Goal: Answer question/provide support

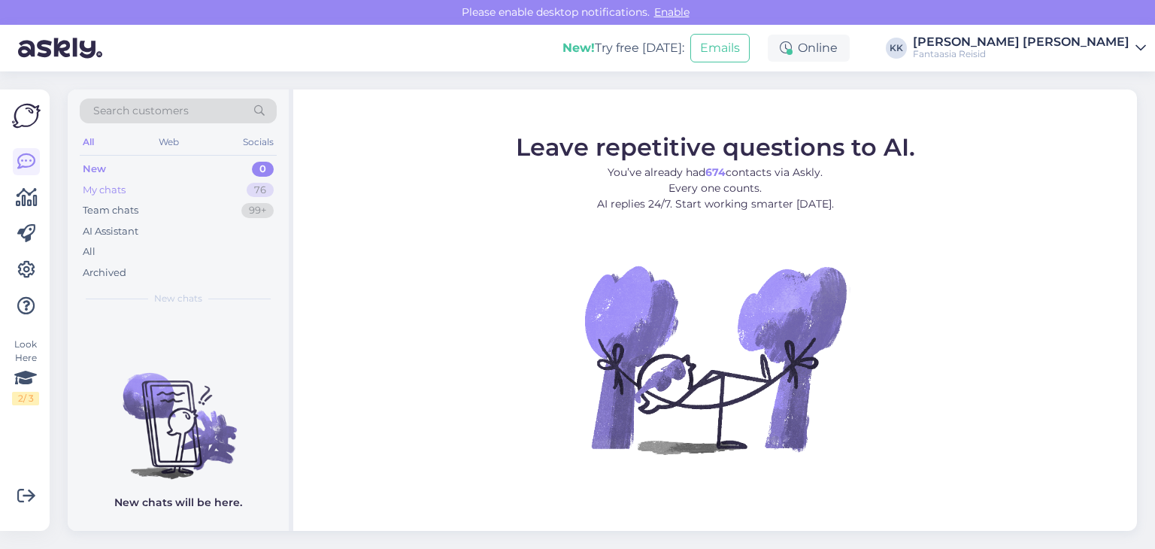
click at [154, 190] on div "My chats 76" at bounding box center [178, 190] width 197 height 21
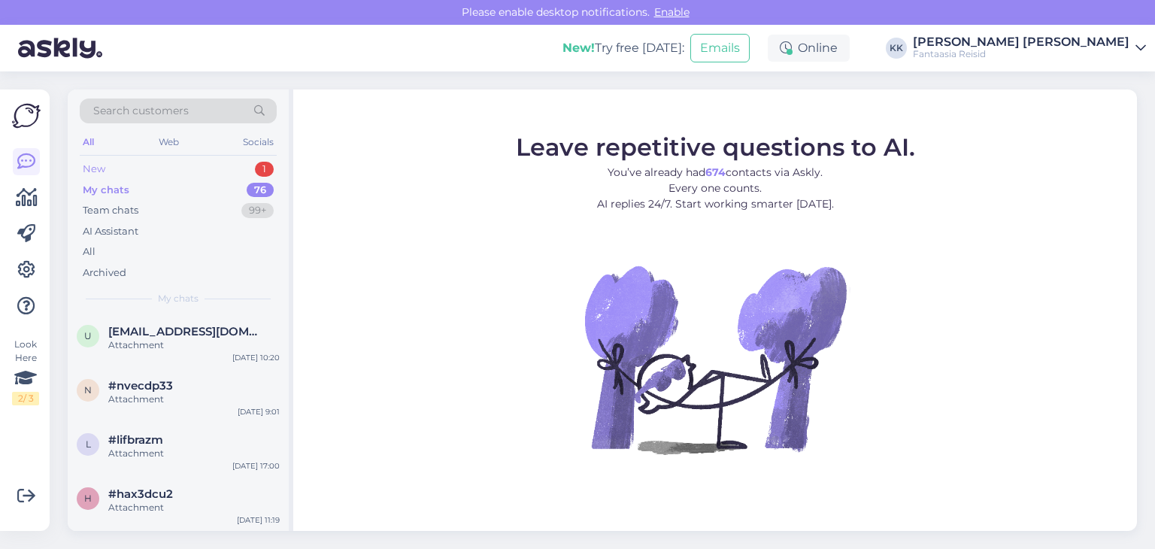
click at [138, 172] on div "New 1" at bounding box center [178, 169] width 197 height 21
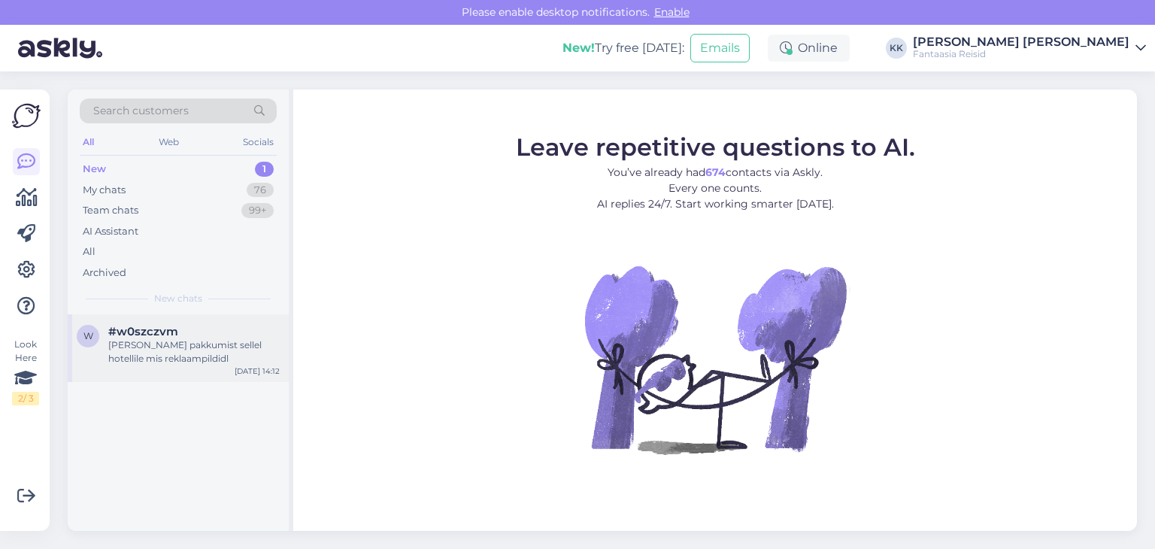
click at [164, 336] on span "#w0szczvm" at bounding box center [143, 332] width 70 height 14
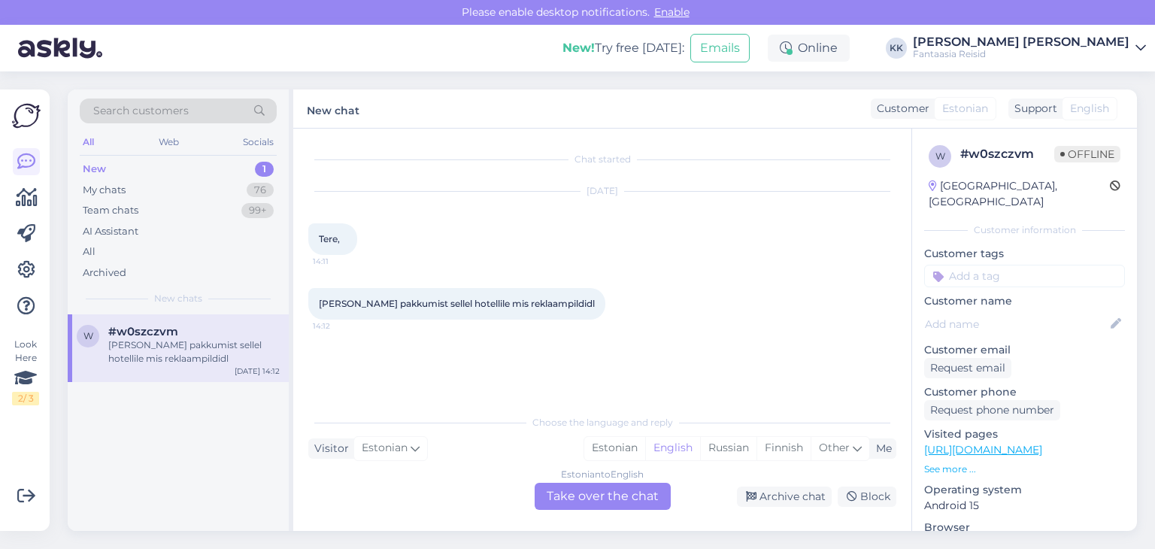
click at [637, 500] on div "Estonian to English Take over the chat" at bounding box center [603, 496] width 136 height 27
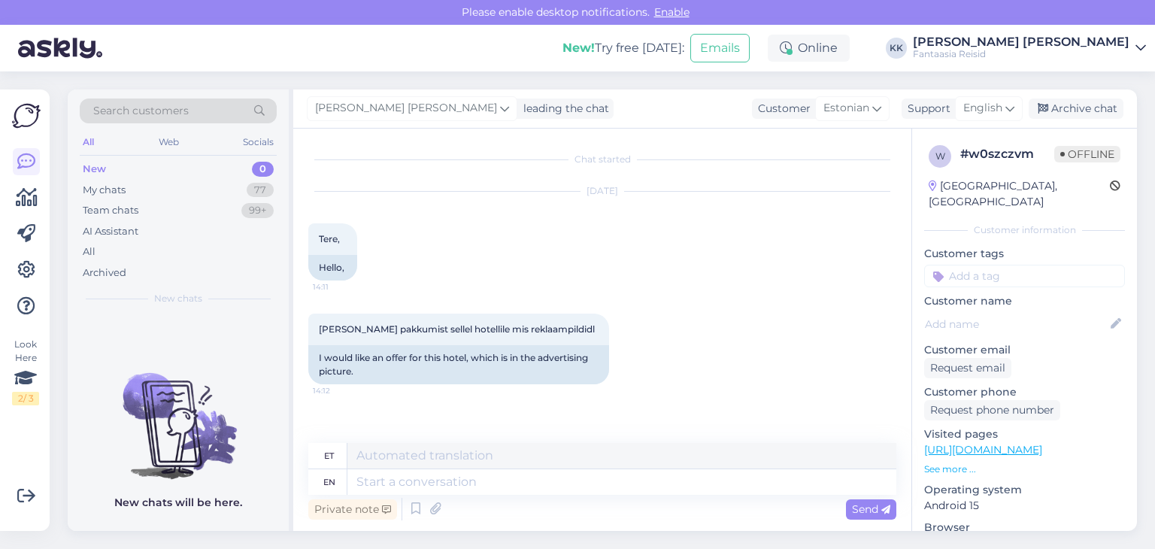
click at [352, 507] on div "Private note" at bounding box center [352, 509] width 89 height 20
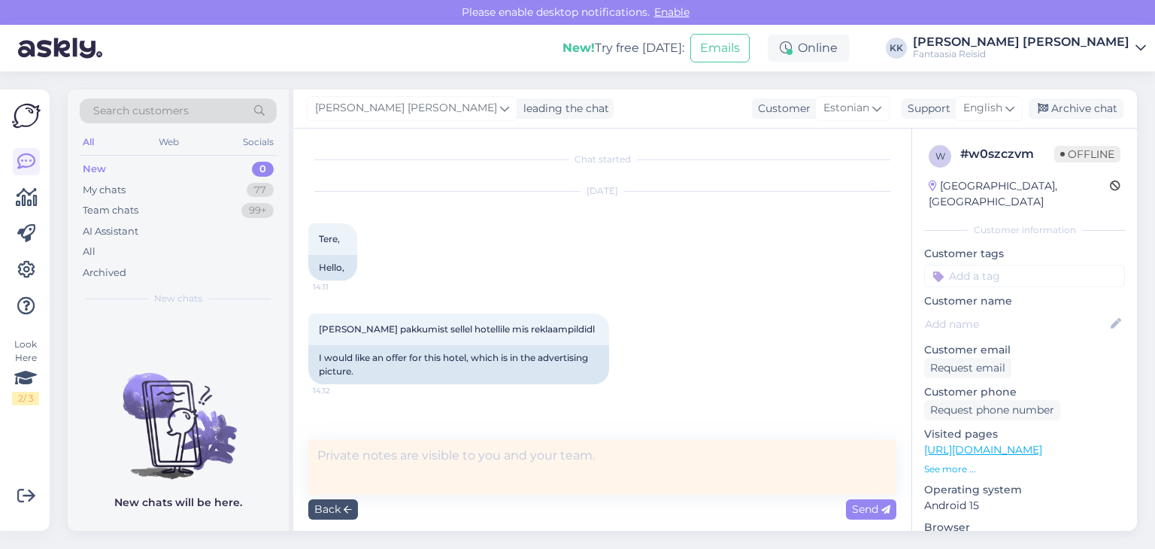
click at [358, 458] on textarea at bounding box center [602, 467] width 588 height 55
click at [345, 458] on textarea "Tere, palun täpsustage millist" at bounding box center [602, 467] width 588 height 55
click at [349, 454] on textarea "Tere, palun täpsustage millist" at bounding box center [602, 467] width 588 height 55
click at [813, 455] on textarea "Tere, kuna meil on reklaame erinevates kanalites, siis palun täpsustage millist" at bounding box center [602, 467] width 588 height 55
type textarea "Tere, kuna meil on reklaame erinevates kanalites, siis palun täpsustage millist…"
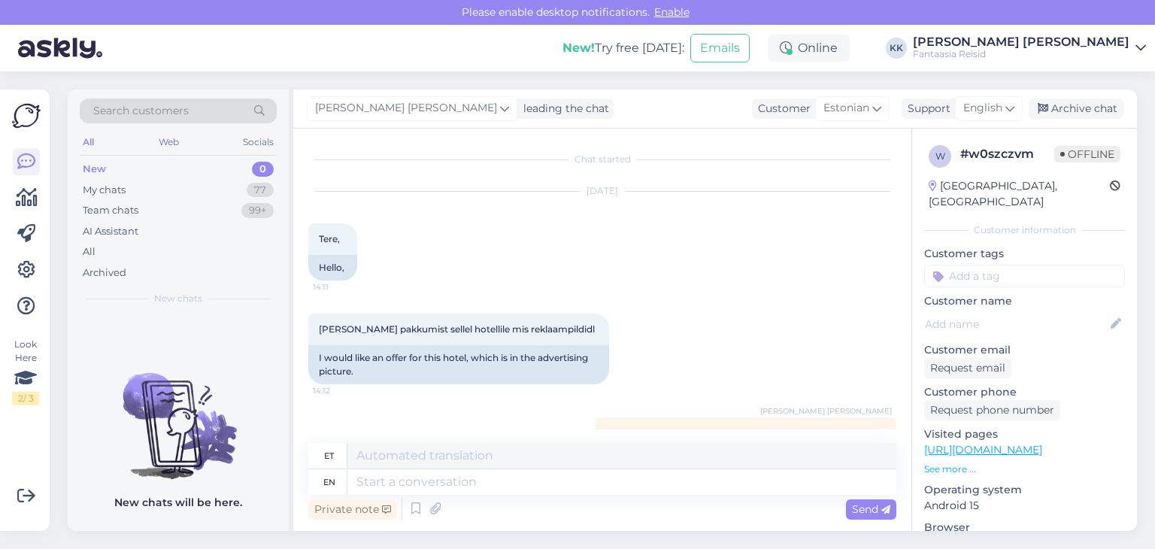
scroll to position [50, 0]
